Goal: Find contact information: Find contact information

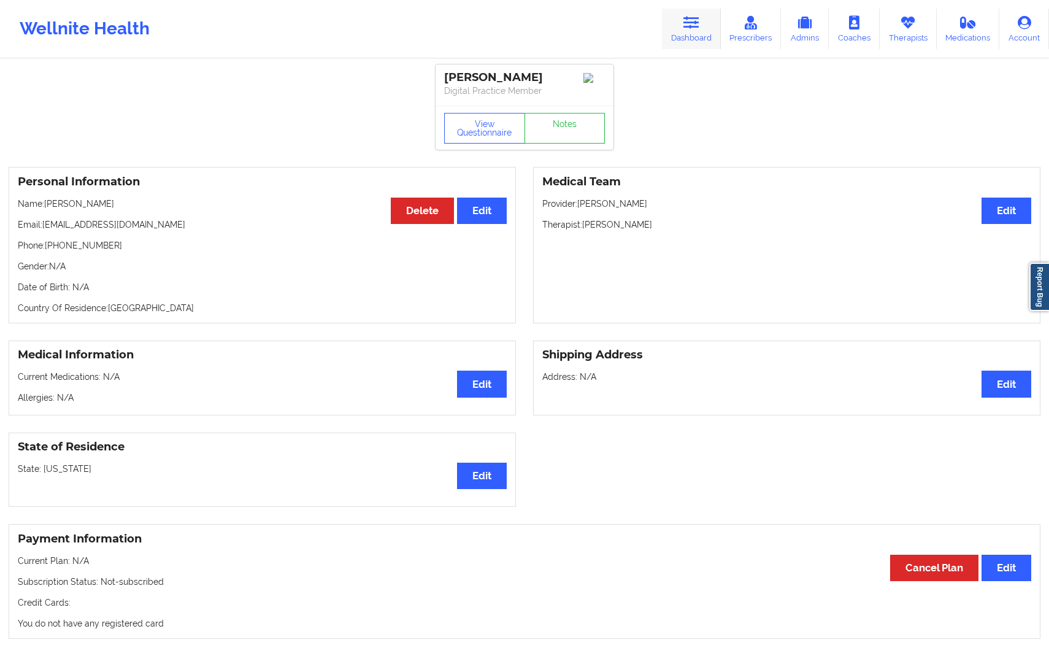
click at [689, 41] on link "Dashboard" at bounding box center [691, 29] width 59 height 40
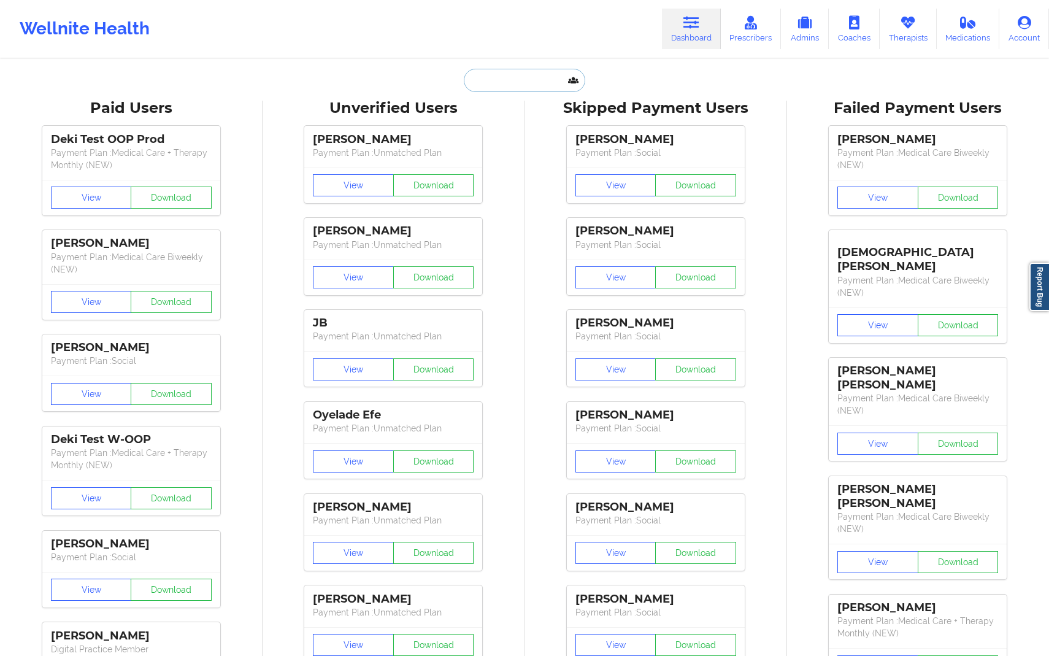
click at [516, 77] on input "text" at bounding box center [524, 80] width 121 height 23
paste input "[EMAIL_ADDRESS][DOMAIN_NAME]"
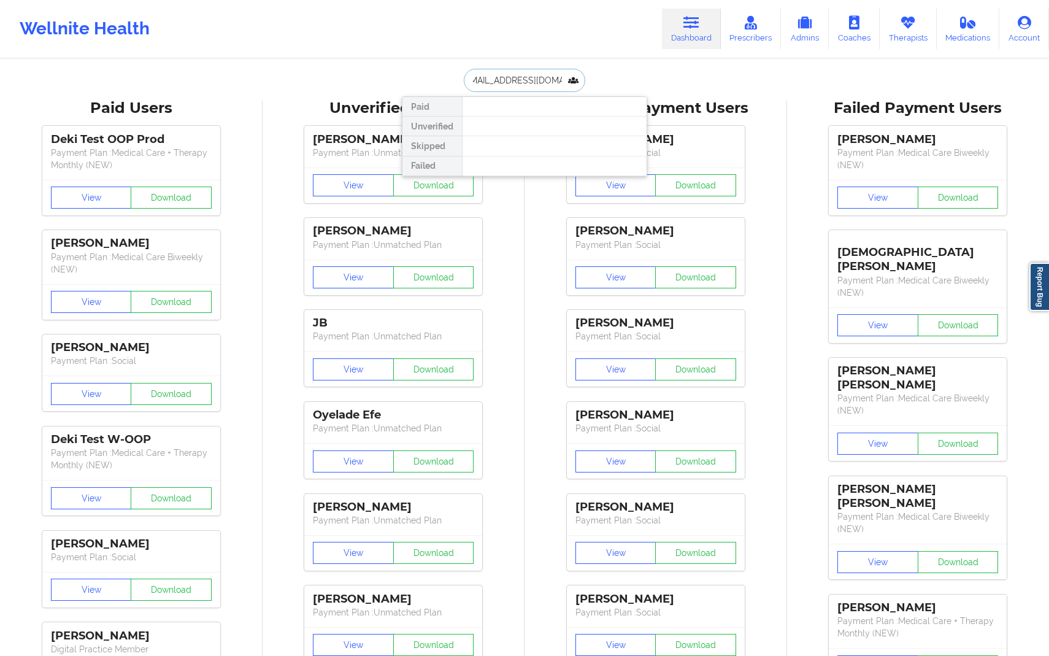
type input "[EMAIL_ADDRESS][DOMAIN_NAME]"
click at [528, 84] on input "[EMAIL_ADDRESS][DOMAIN_NAME]" at bounding box center [524, 80] width 121 height 23
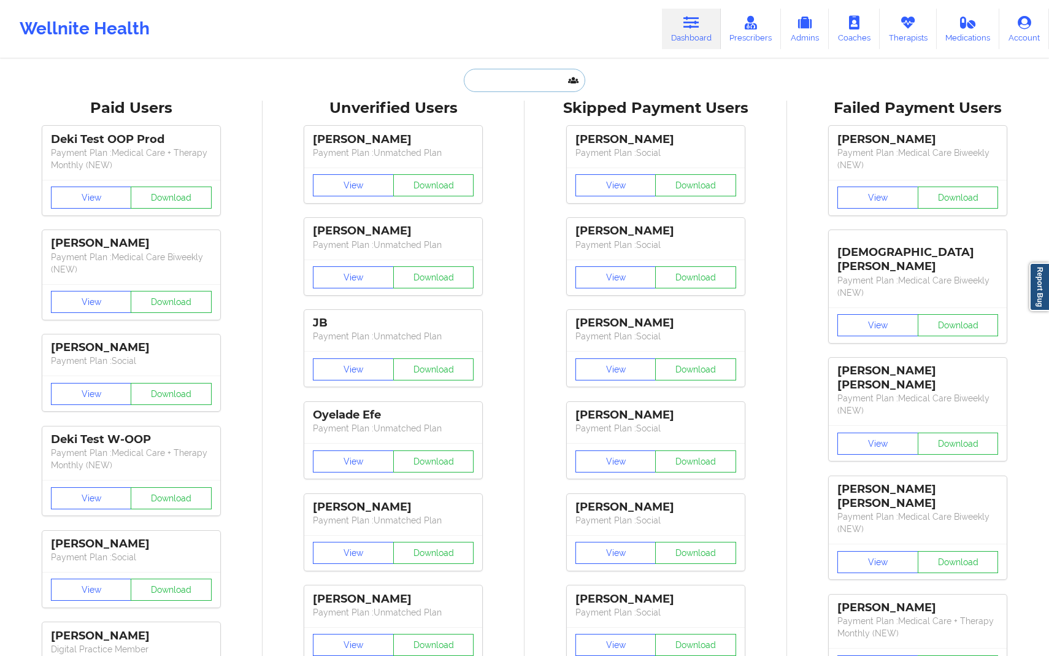
paste input "[EMAIL_ADDRESS][DOMAIN_NAME]"
type input "[EMAIL_ADDRESS][DOMAIN_NAME]"
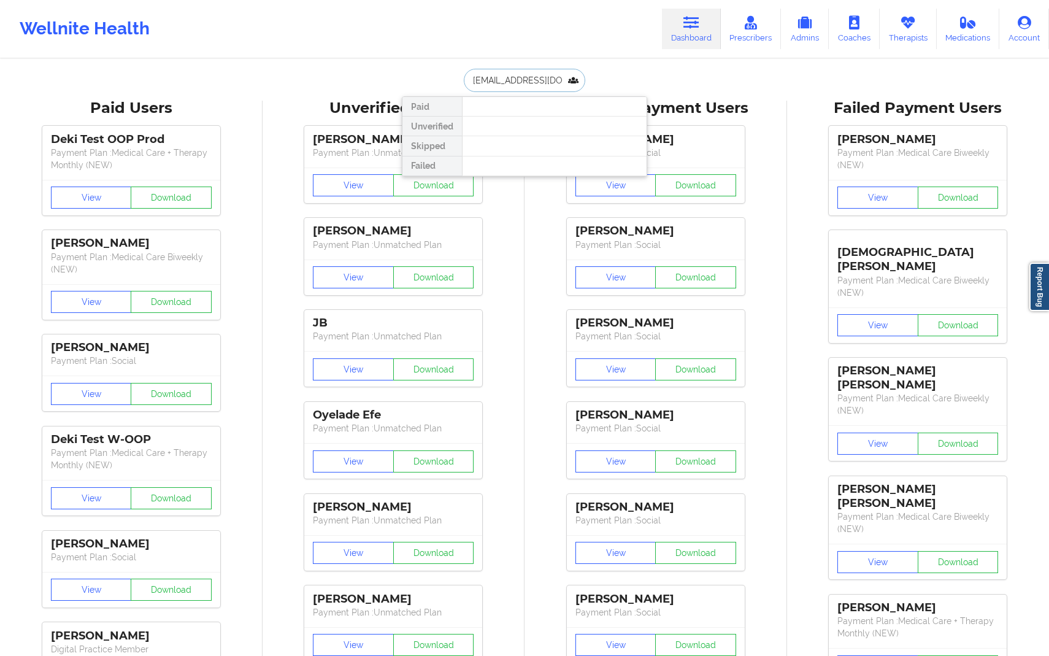
scroll to position [0, 5]
click at [543, 155] on div "Social" at bounding box center [554, 150] width 164 height 10
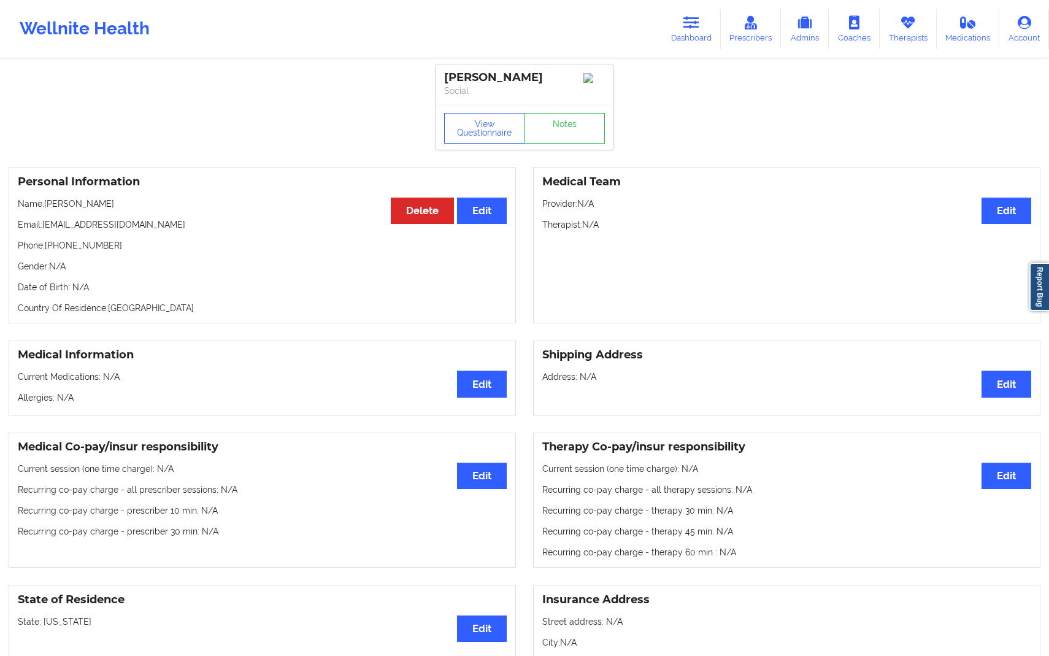
click at [751, 185] on h3 "Medical Team" at bounding box center [786, 182] width 489 height 14
click at [704, 14] on link "Dashboard" at bounding box center [691, 29] width 59 height 40
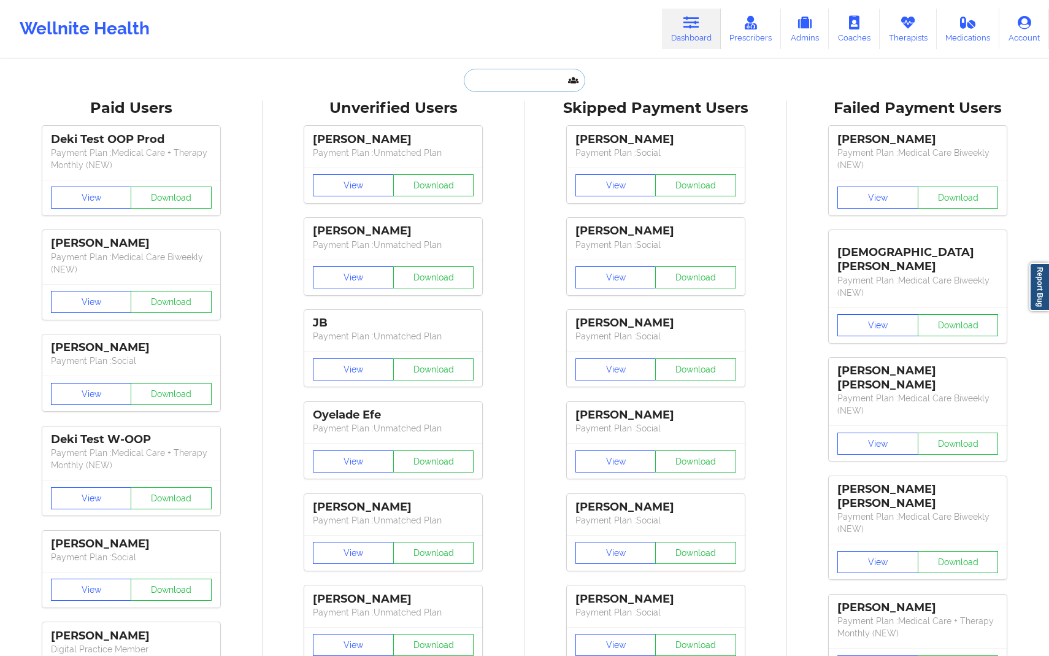
click at [531, 75] on input "text" at bounding box center [524, 80] width 121 height 23
paste input "[EMAIL_ADDRESS][DOMAIN_NAME]"
type input "[EMAIL_ADDRESS][DOMAIN_NAME]"
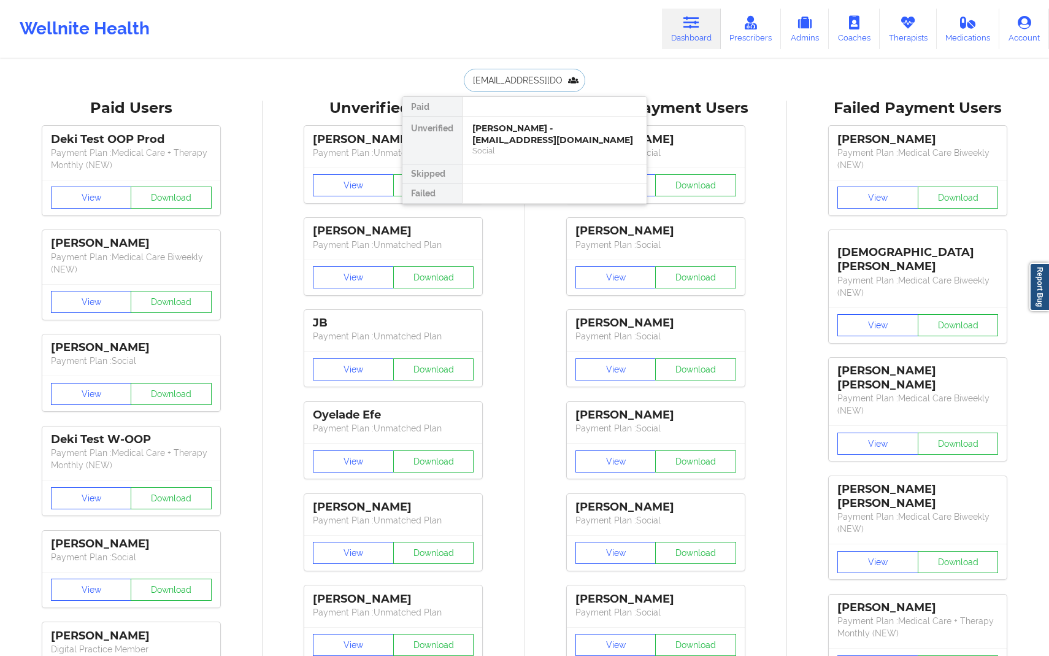
scroll to position [0, 13]
click at [542, 152] on div "Social" at bounding box center [554, 150] width 164 height 10
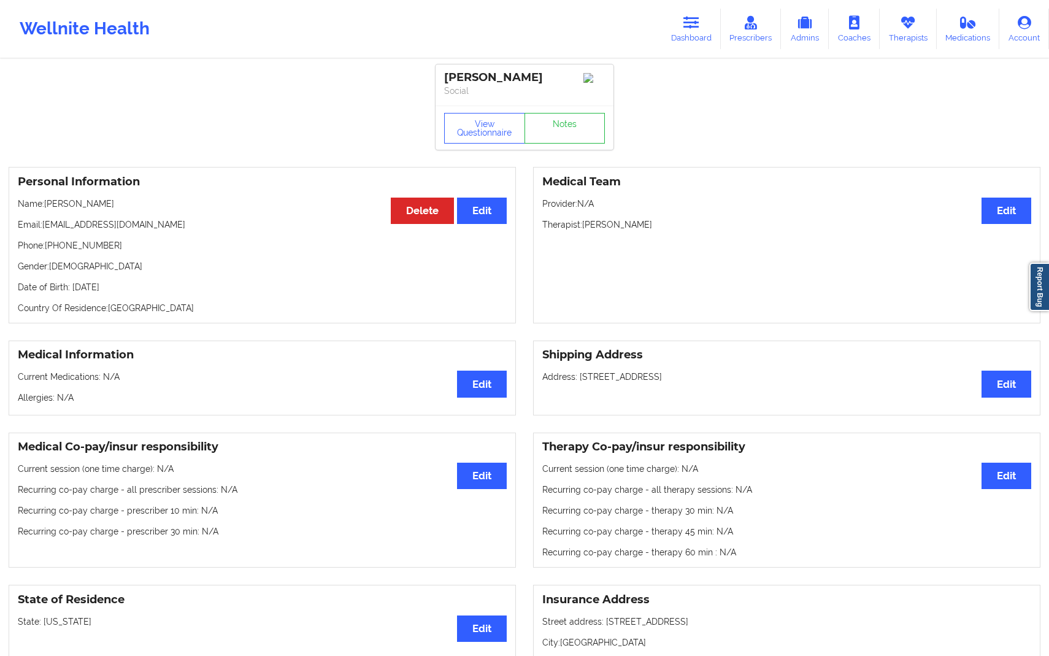
click at [542, 150] on div "View Questionnaire Notes" at bounding box center [525, 128] width 178 height 44
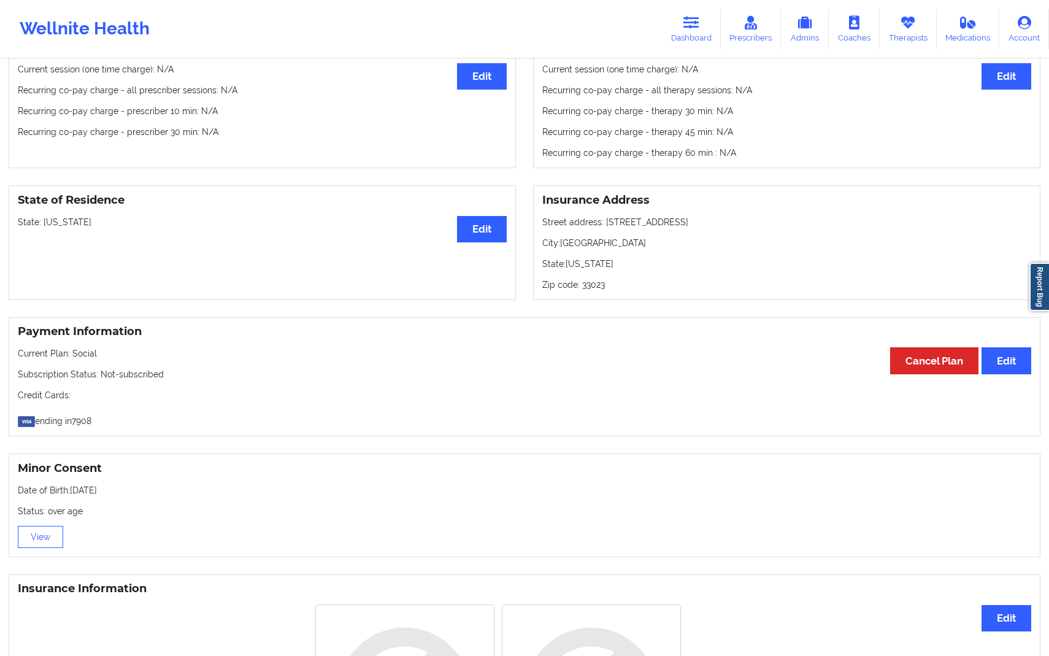
scroll to position [479, 0]
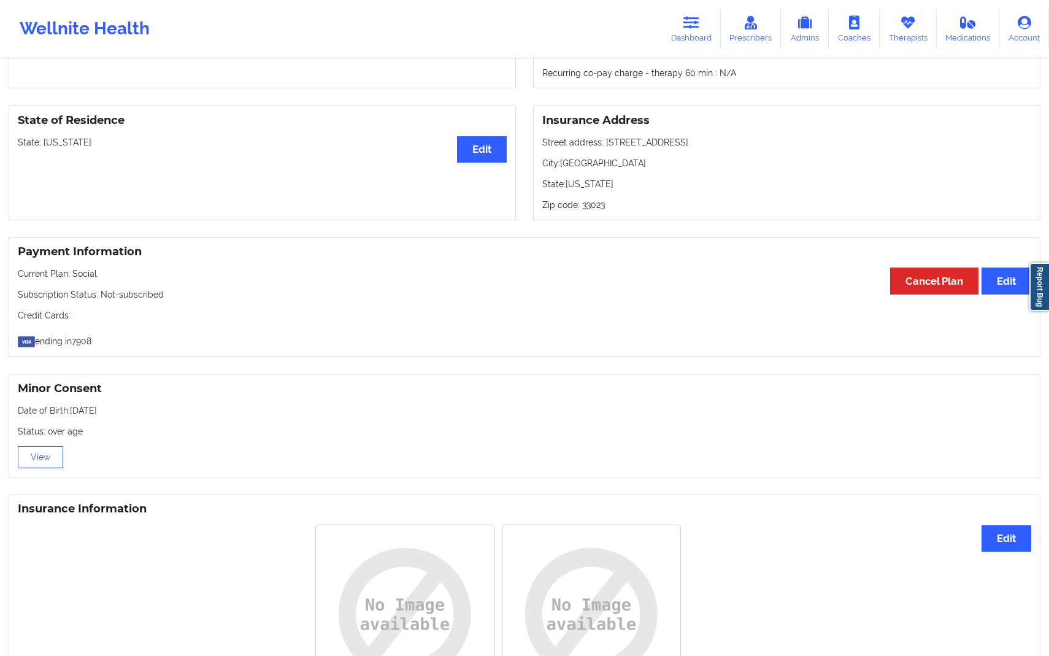
click at [543, 347] on p "ending in 7908" at bounding box center [524, 338] width 1013 height 17
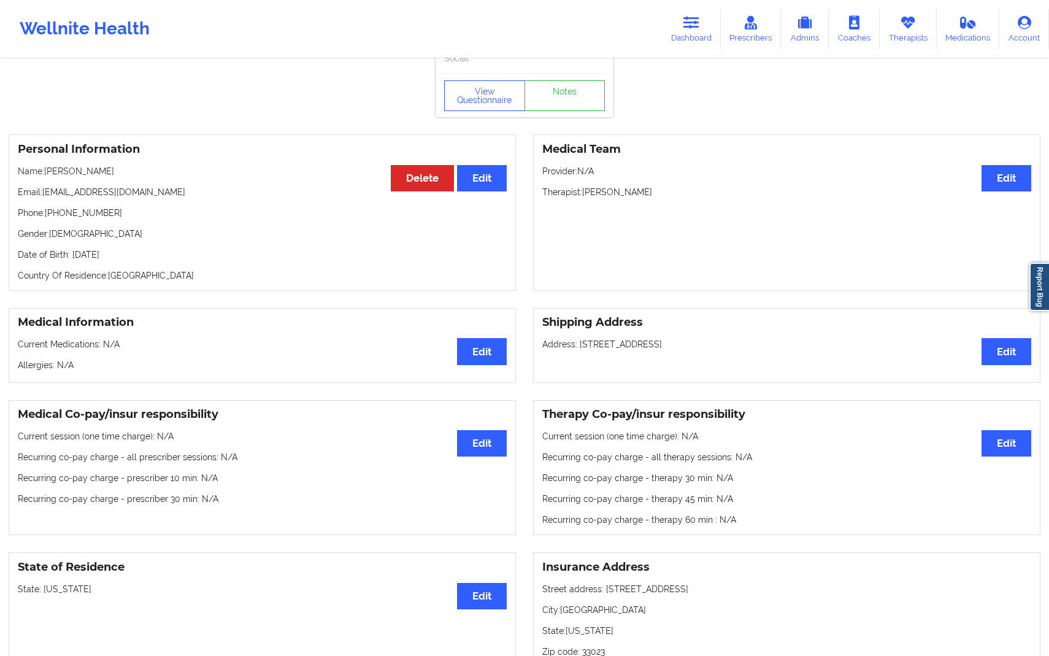
scroll to position [0, 0]
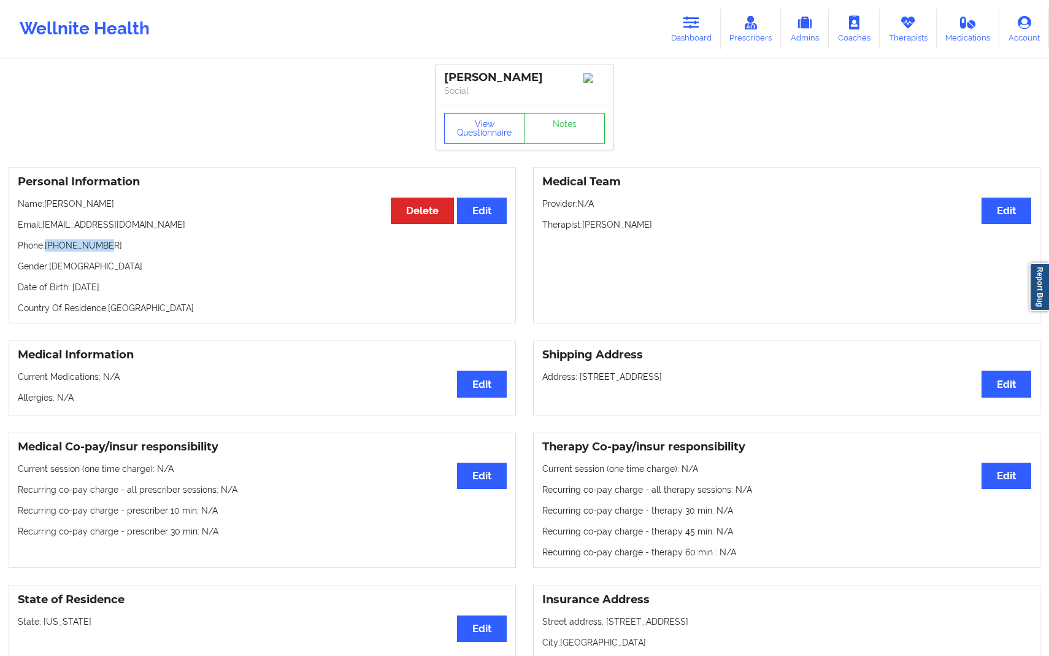
drag, startPoint x: 48, startPoint y: 251, endPoint x: 135, endPoint y: 251, distance: 87.1
click at [135, 251] on p "Phone: [PHONE_NUMBER]" at bounding box center [262, 245] width 489 height 12
click at [264, 269] on p "Gender: [DEMOGRAPHIC_DATA]" at bounding box center [262, 266] width 489 height 12
drag, startPoint x: 48, startPoint y: 250, endPoint x: 113, endPoint y: 247, distance: 65.7
click at [114, 248] on p "Phone: [PHONE_NUMBER]" at bounding box center [262, 245] width 489 height 12
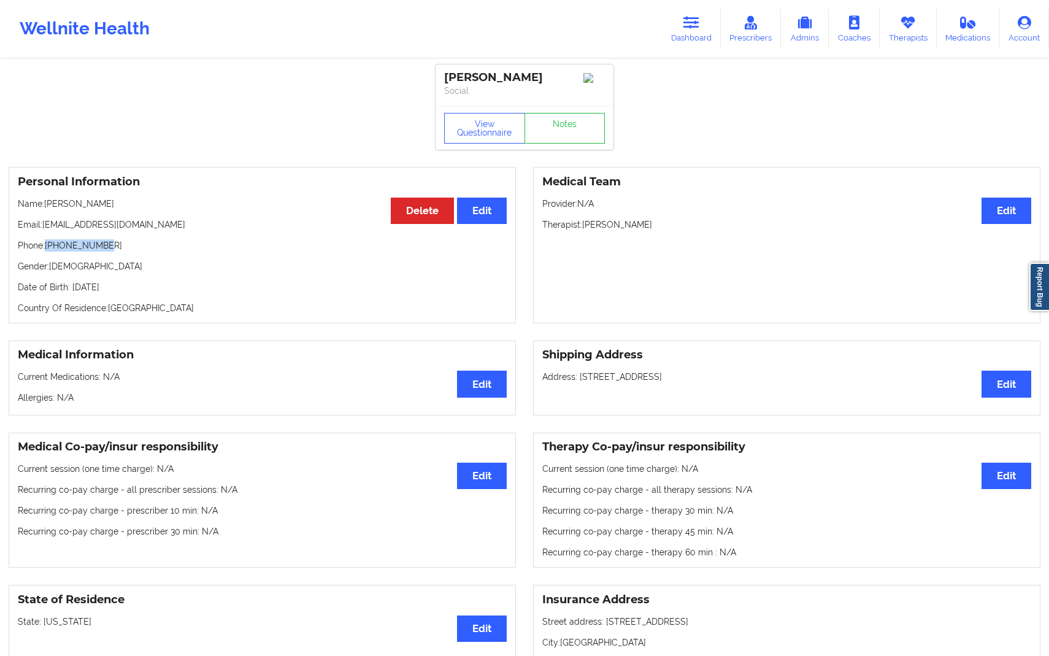
copy p "[PHONE_NUMBER]"
click at [719, 152] on div "[PERSON_NAME] Social View Questionnaire Notes Personal Information Edit Delete …" at bounding box center [524, 615] width 1049 height 1230
click at [700, 34] on link "Dashboard" at bounding box center [691, 29] width 59 height 40
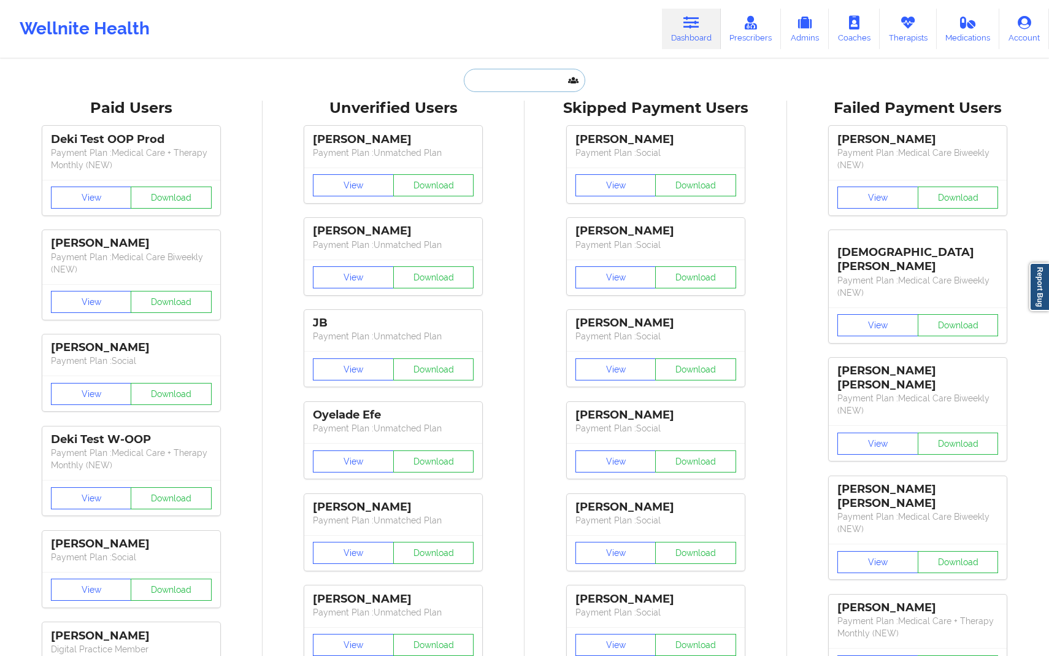
click at [545, 83] on input "text" at bounding box center [524, 80] width 121 height 23
paste input "[PERSON_NAME]"
type input "[PERSON_NAME]"
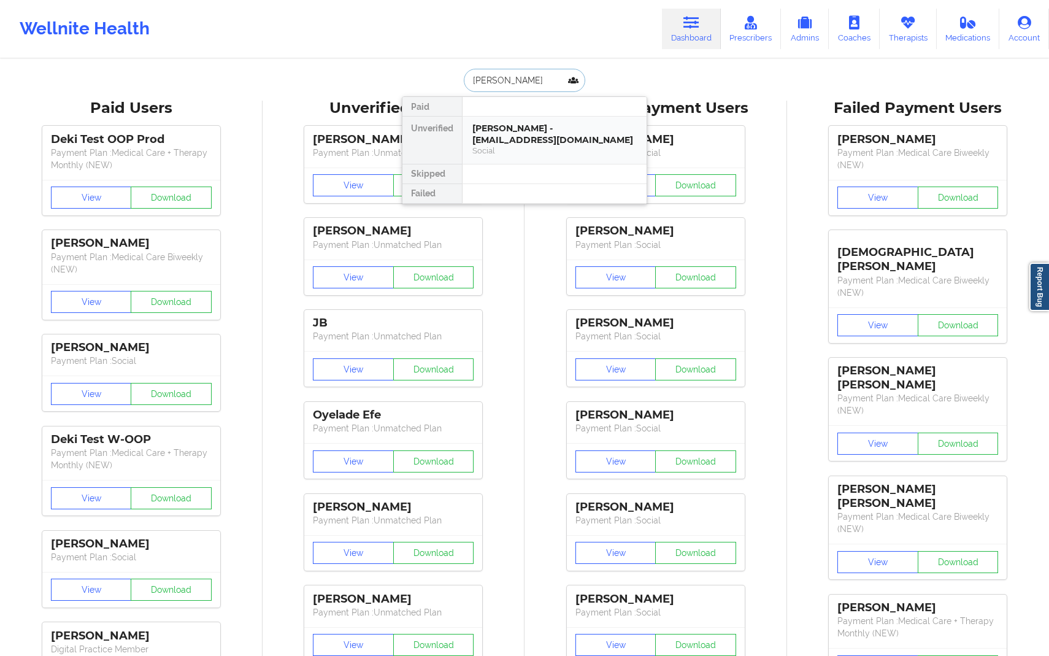
click at [548, 131] on div "[PERSON_NAME] - [EMAIL_ADDRESS][DOMAIN_NAME]" at bounding box center [554, 134] width 164 height 23
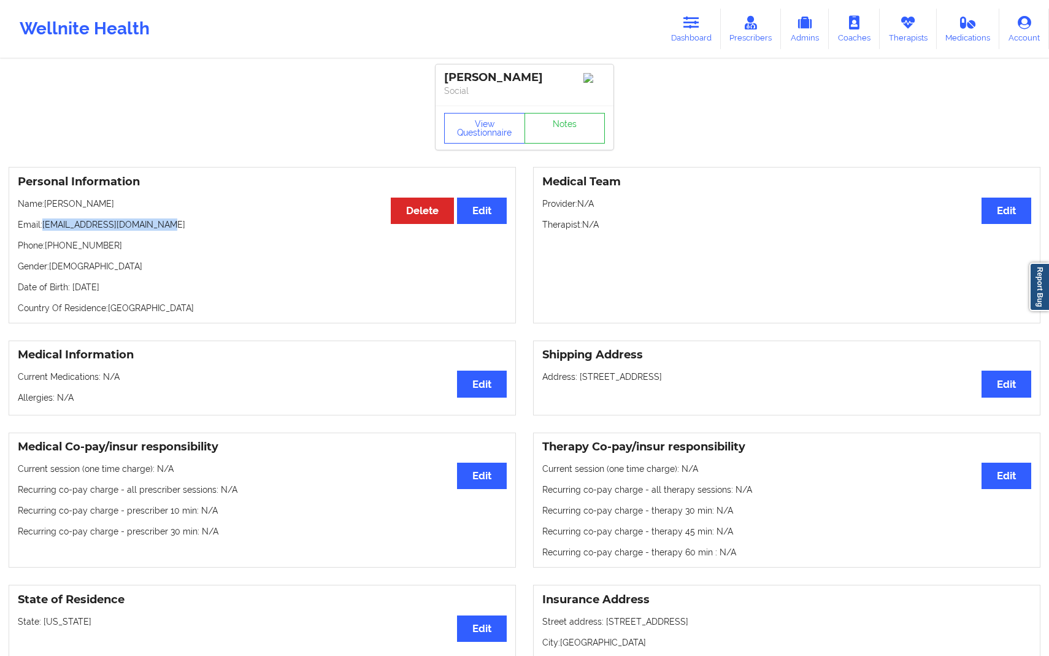
drag, startPoint x: 42, startPoint y: 229, endPoint x: 223, endPoint y: 227, distance: 181.0
click at [223, 227] on p "Email: [EMAIL_ADDRESS][DOMAIN_NAME]" at bounding box center [262, 224] width 489 height 12
copy p "[EMAIL_ADDRESS][DOMAIN_NAME]"
